Goal: Find specific page/section: Find specific page/section

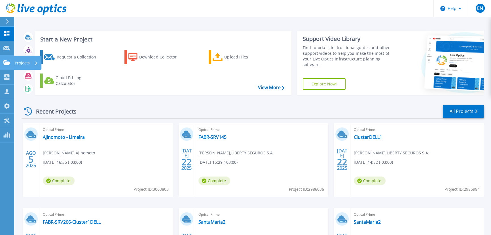
click at [8, 63] on icon at bounding box center [6, 62] width 7 height 5
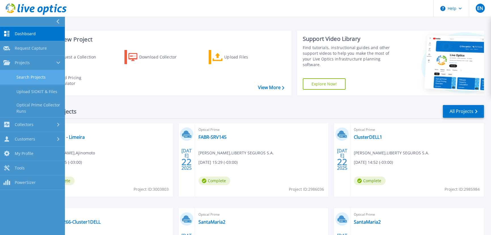
click at [23, 75] on link "Search Projects" at bounding box center [32, 77] width 65 height 14
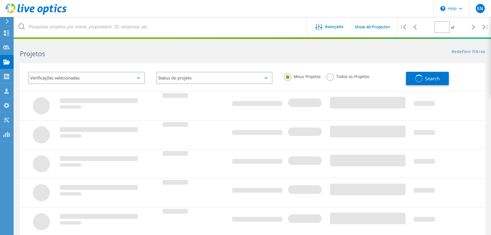
type input "1"
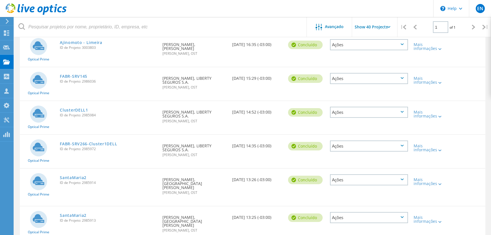
scroll to position [77, 0]
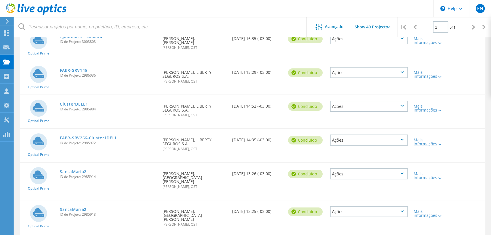
click at [441, 144] on icon at bounding box center [439, 144] width 3 height 2
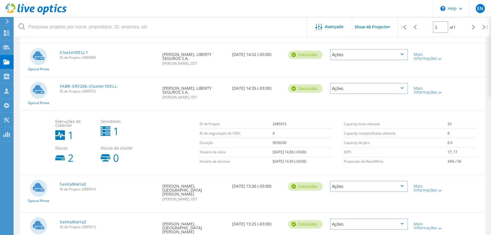
scroll to position [103, 0]
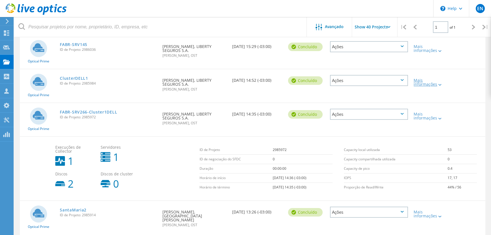
click at [441, 84] on icon at bounding box center [439, 85] width 3 height 2
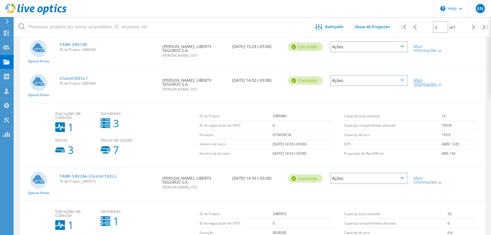
click at [441, 84] on icon at bounding box center [439, 85] width 3 height 2
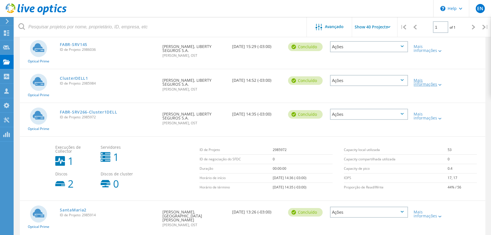
click at [441, 84] on icon at bounding box center [439, 85] width 3 height 2
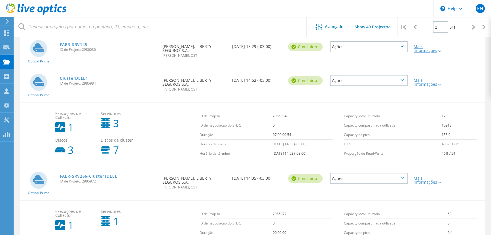
click at [440, 51] on icon at bounding box center [439, 51] width 3 height 2
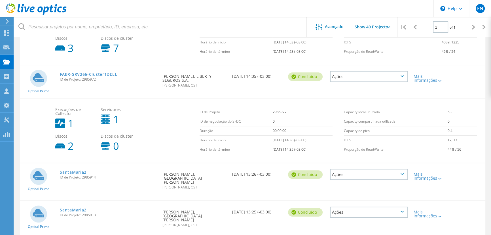
scroll to position [283, 0]
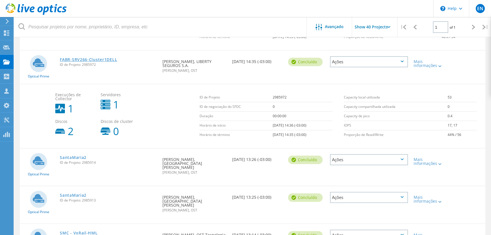
click at [82, 58] on link "FABR-SRV266-Cluster1DELL" at bounding box center [88, 60] width 57 height 4
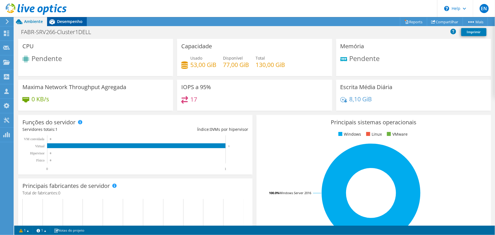
click at [66, 22] on span "Desempenho" at bounding box center [70, 21] width 26 height 5
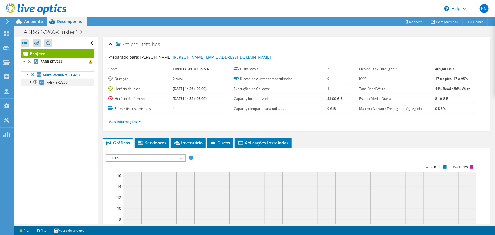
click at [32, 82] on div at bounding box center [30, 82] width 6 height 6
click at [26, 21] on span "Ambiente" at bounding box center [33, 21] width 19 height 5
